Goal: Information Seeking & Learning: Learn about a topic

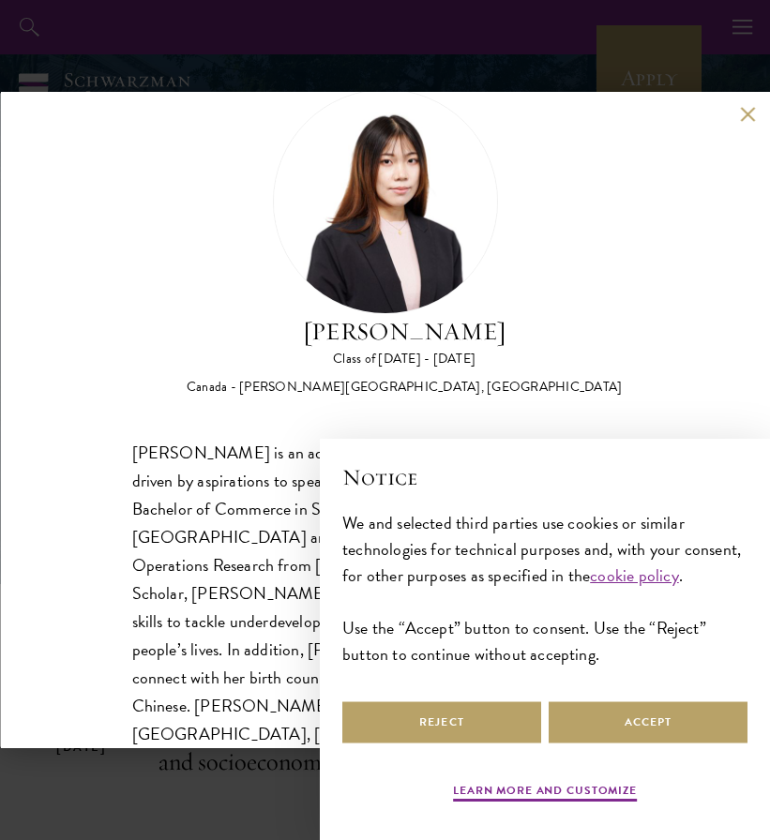
scroll to position [59, 0]
click at [581, 726] on button "Accept" at bounding box center [648, 723] width 199 height 42
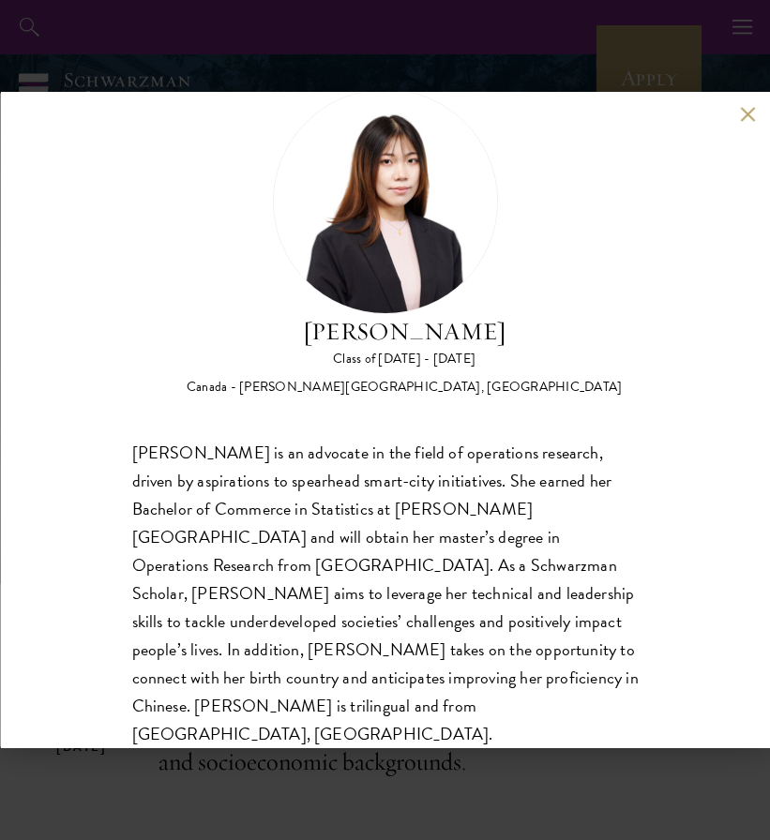
scroll to position [0, 0]
click at [438, 477] on div "Helen Yang is an advocate in the field of operations research, driven by aspira…" at bounding box center [384, 594] width 507 height 310
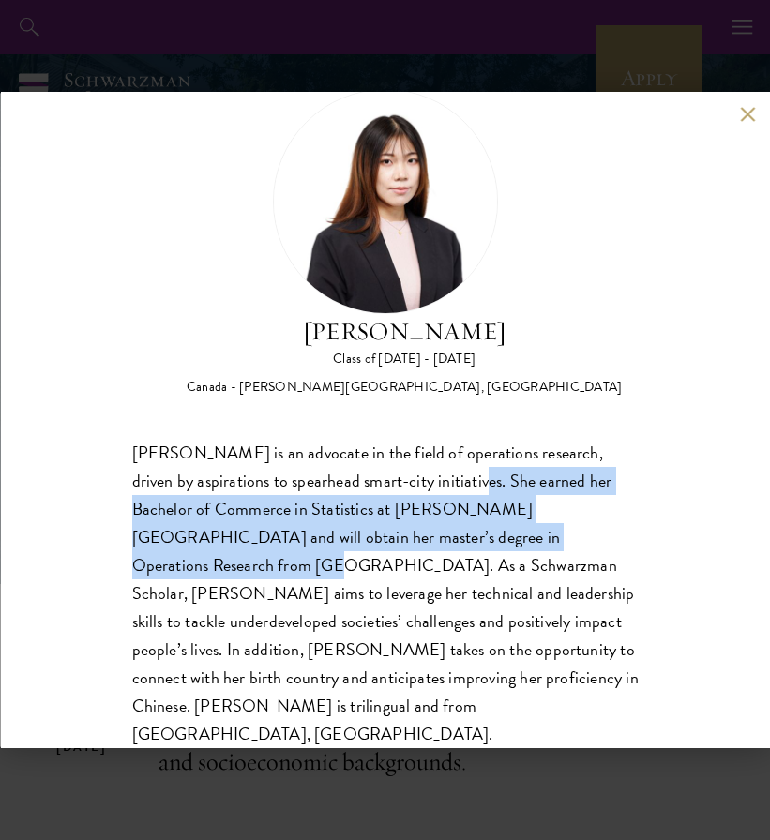
drag, startPoint x: 438, startPoint y: 477, endPoint x: 560, endPoint y: 534, distance: 134.7
click at [560, 534] on div "Helen Yang is an advocate in the field of operations research, driven by aspira…" at bounding box center [384, 594] width 507 height 310
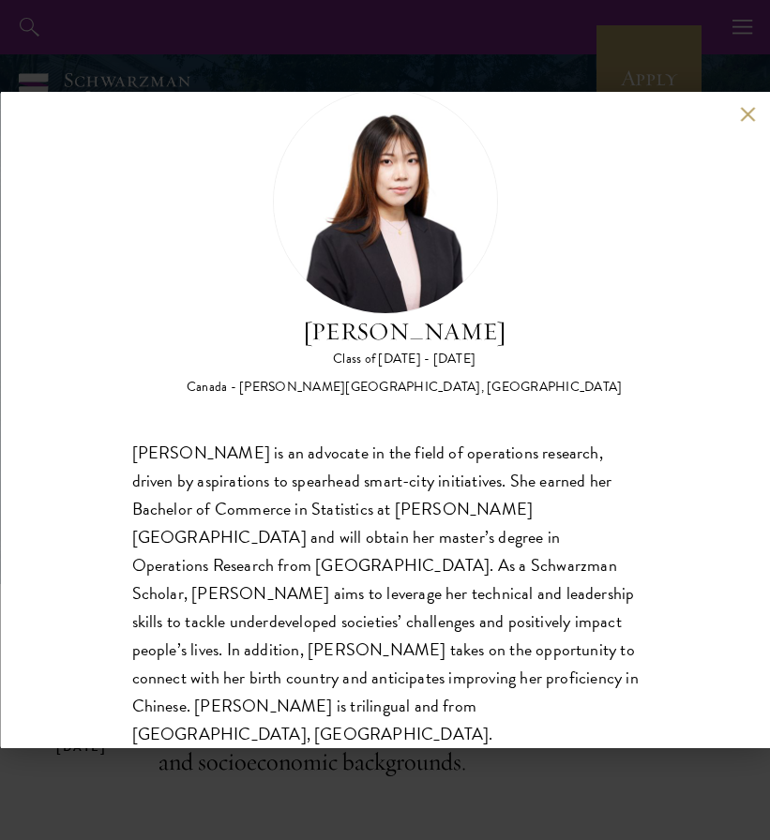
click at [450, 586] on div "Helen Yang is an advocate in the field of operations research, driven by aspira…" at bounding box center [384, 594] width 507 height 310
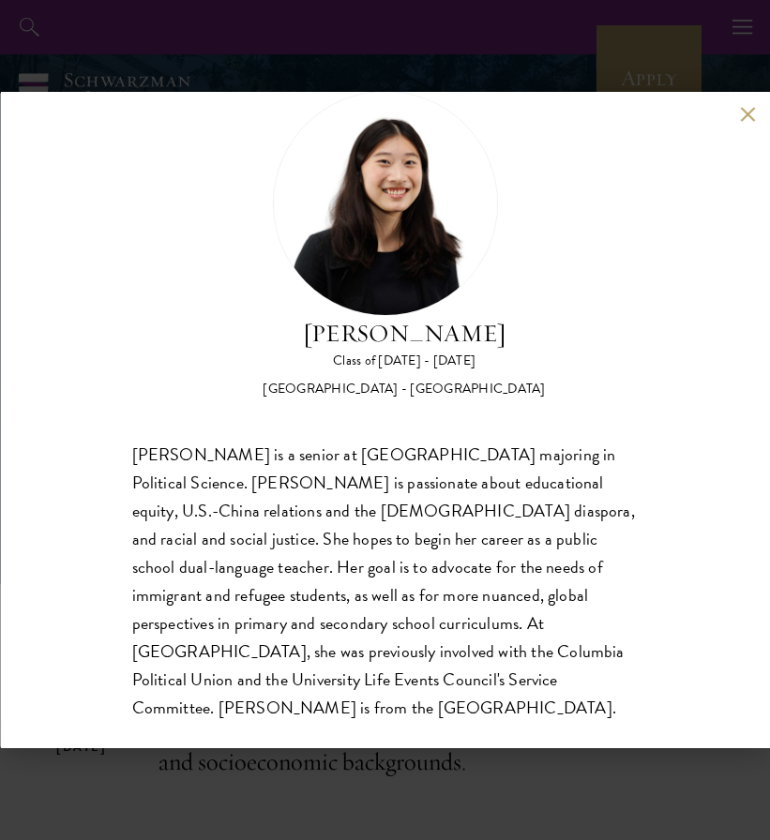
scroll to position [59, 0]
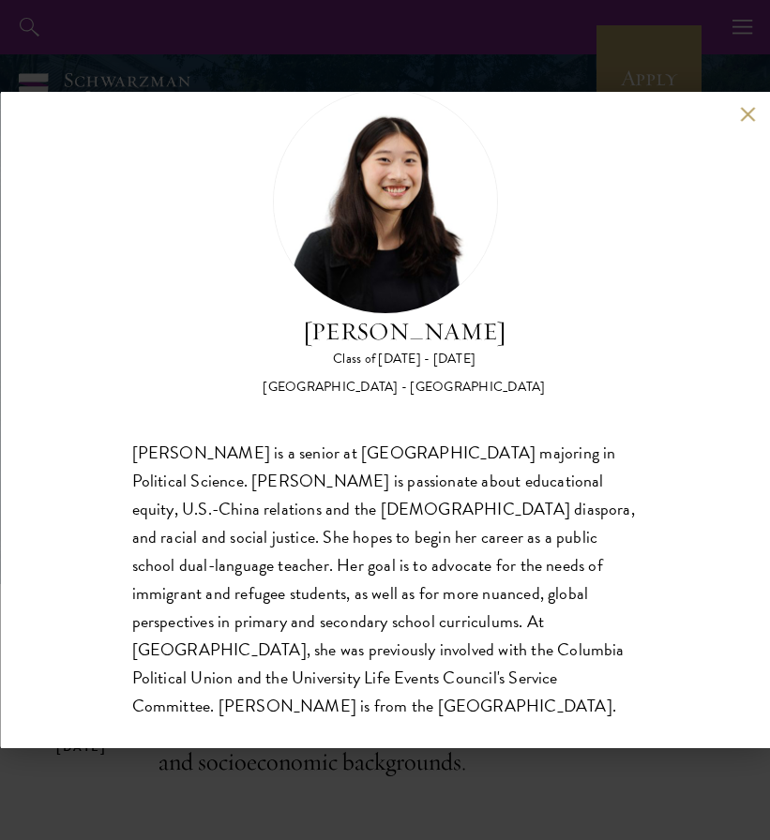
click at [388, 468] on div "[PERSON_NAME] is a senior at [GEOGRAPHIC_DATA] majoring in Political Science. […" at bounding box center [384, 579] width 507 height 281
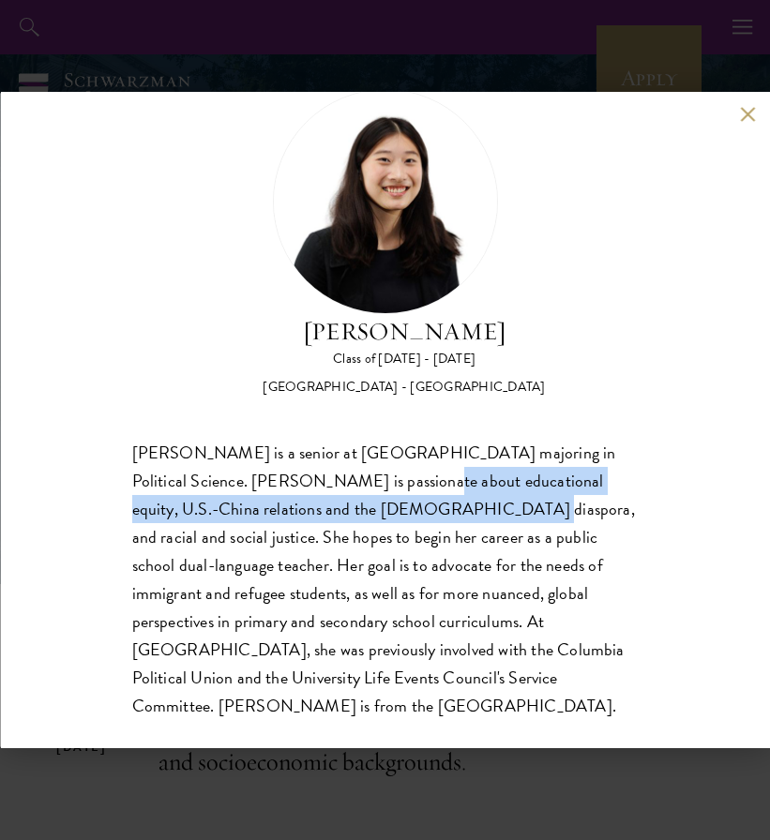
drag, startPoint x: 388, startPoint y: 468, endPoint x: 401, endPoint y: 510, distance: 43.9
click at [401, 510] on div "[PERSON_NAME] is a senior at [GEOGRAPHIC_DATA] majoring in Political Science. […" at bounding box center [384, 579] width 507 height 281
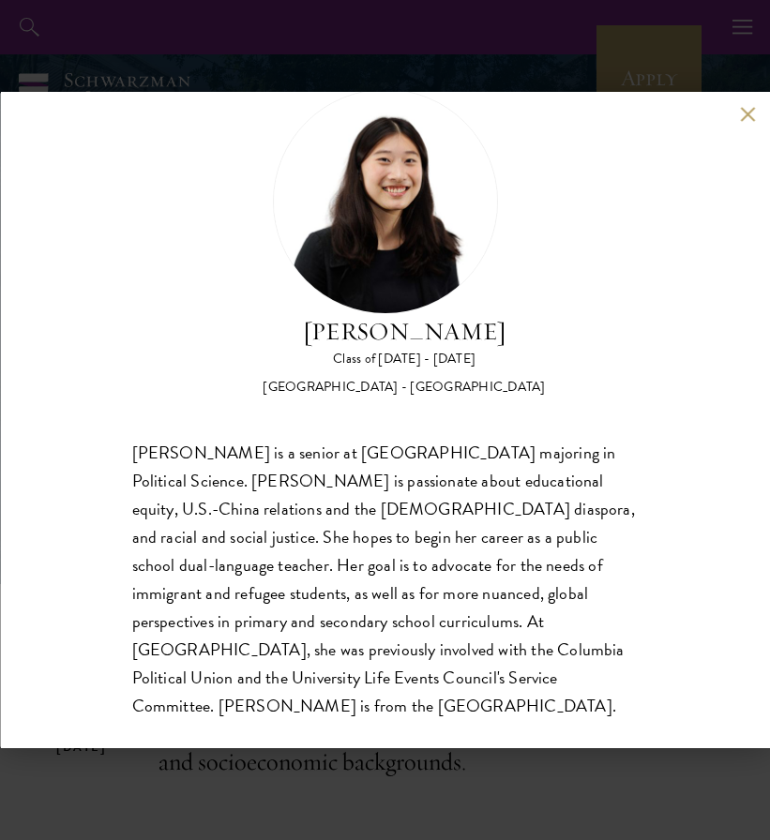
click at [394, 541] on div "[PERSON_NAME] is a senior at [GEOGRAPHIC_DATA] majoring in Political Science. […" at bounding box center [384, 579] width 507 height 281
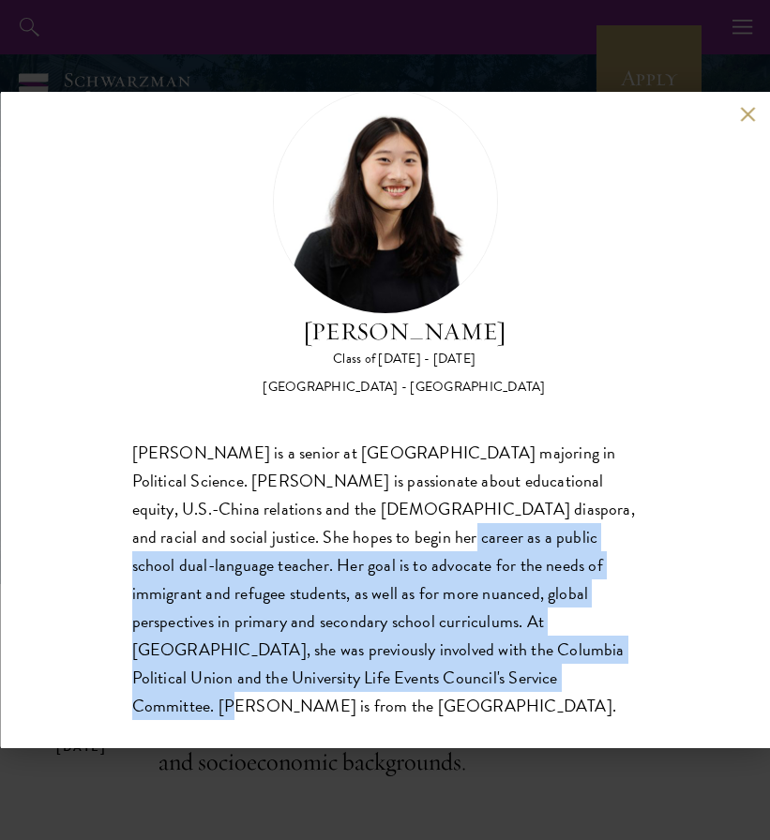
drag, startPoint x: 394, startPoint y: 541, endPoint x: 401, endPoint y: 674, distance: 133.4
click at [401, 674] on div "[PERSON_NAME] is a senior at [GEOGRAPHIC_DATA] majoring in Political Science. […" at bounding box center [384, 579] width 507 height 281
